Goal: Task Accomplishment & Management: Use online tool/utility

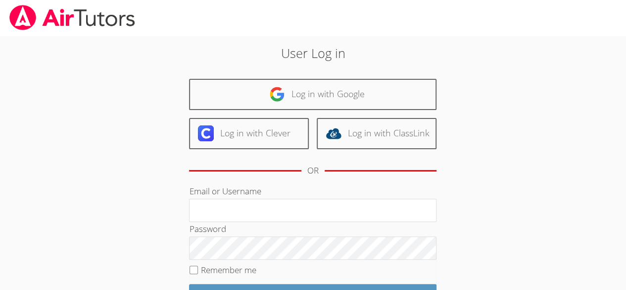
click at [192, 178] on div "OR" at bounding box center [313, 170] width 248 height 27
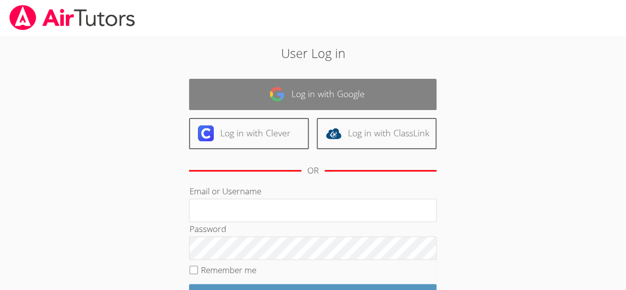
click at [292, 96] on link "Log in with Google" at bounding box center [313, 94] width 248 height 31
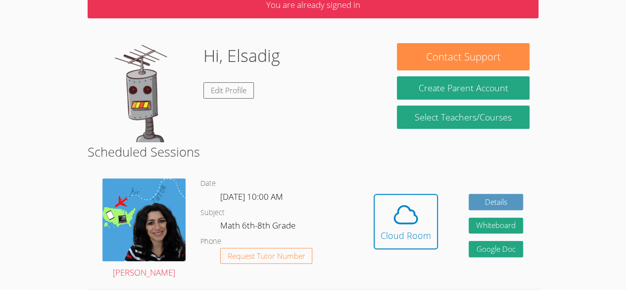
scroll to position [54, 0]
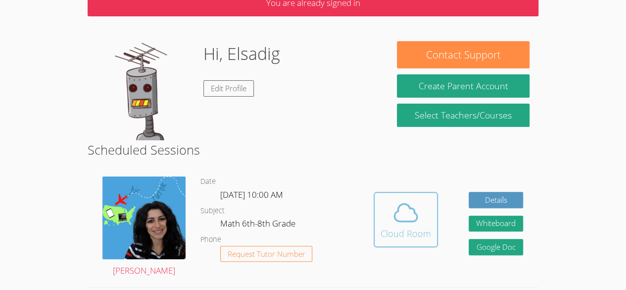
click at [402, 206] on icon at bounding box center [406, 213] width 28 height 28
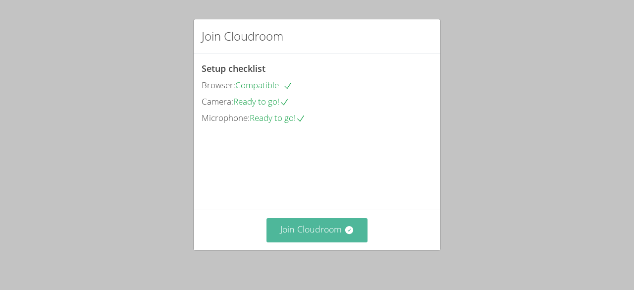
click at [300, 225] on button "Join Cloudroom" at bounding box center [317, 230] width 102 height 24
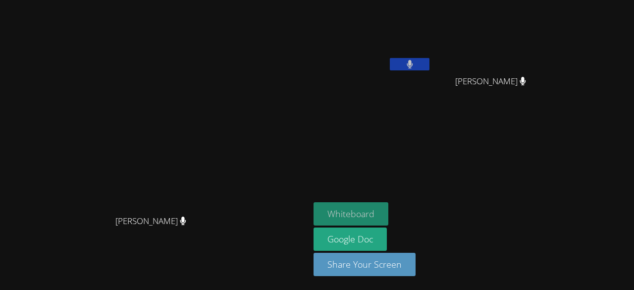
click at [388, 210] on button "Whiteboard" at bounding box center [350, 213] width 75 height 23
